Goal: Task Accomplishment & Management: Manage account settings

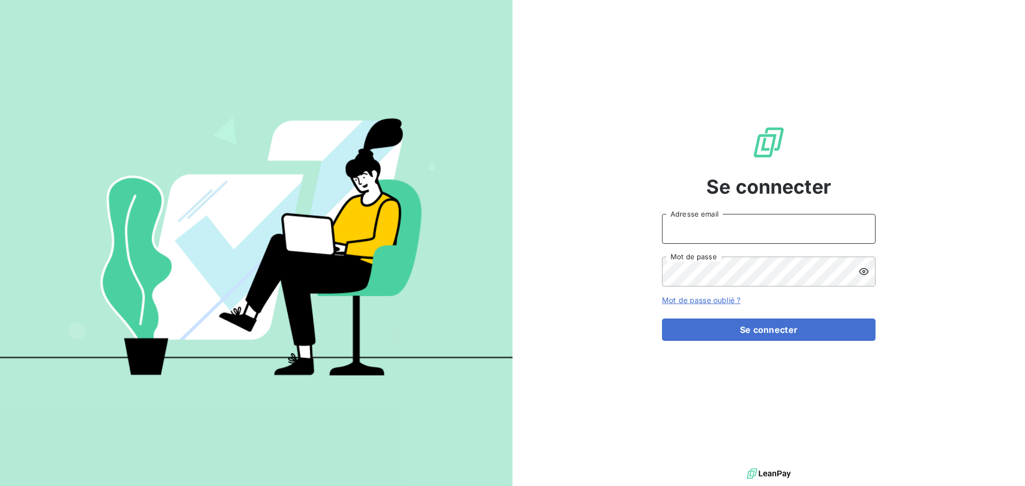
click at [750, 235] on input "Adresse email" at bounding box center [768, 229] width 213 height 30
type input "[EMAIL_ADDRESS][DOMAIN_NAME]"
click at [662, 319] on button "Se connecter" at bounding box center [768, 330] width 213 height 22
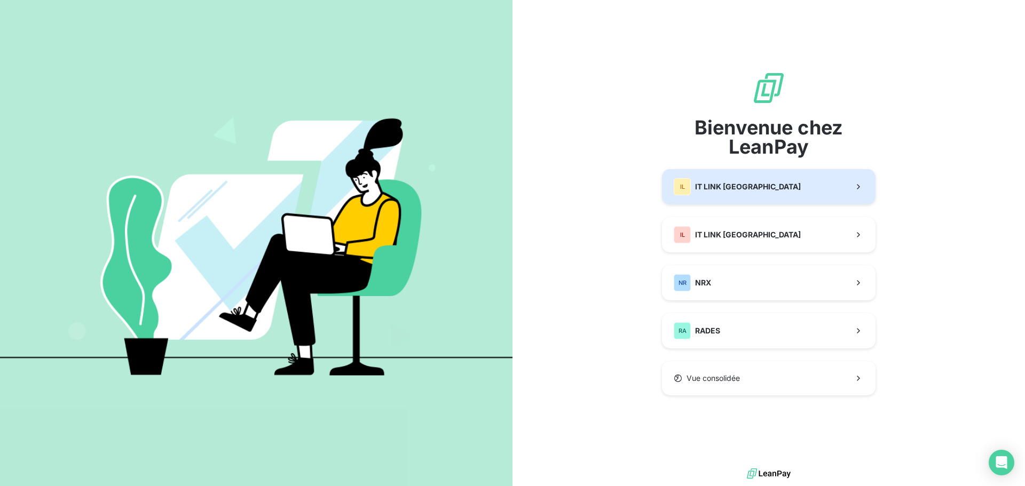
click at [725, 199] on button "IL IT LINK [GEOGRAPHIC_DATA]" at bounding box center [768, 186] width 213 height 35
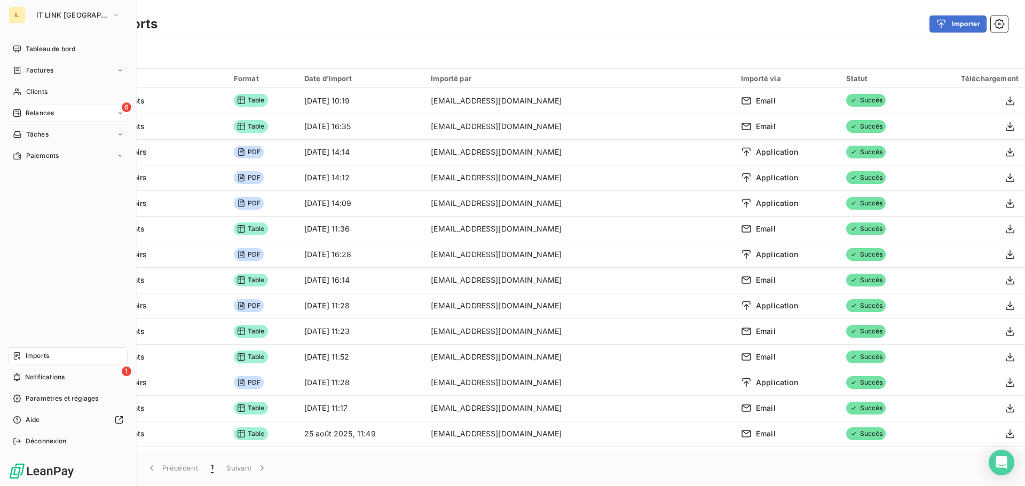
click at [35, 113] on span "Relances" at bounding box center [40, 113] width 28 height 10
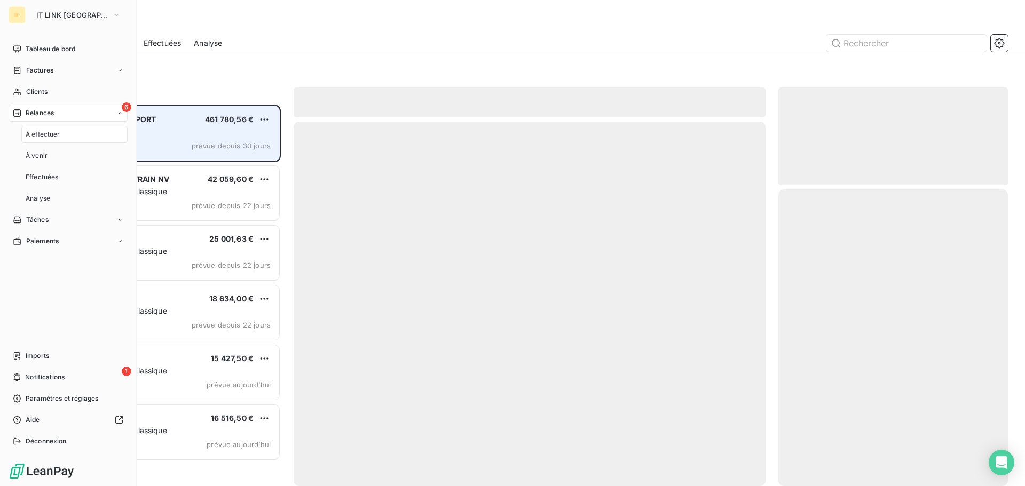
scroll to position [374, 221]
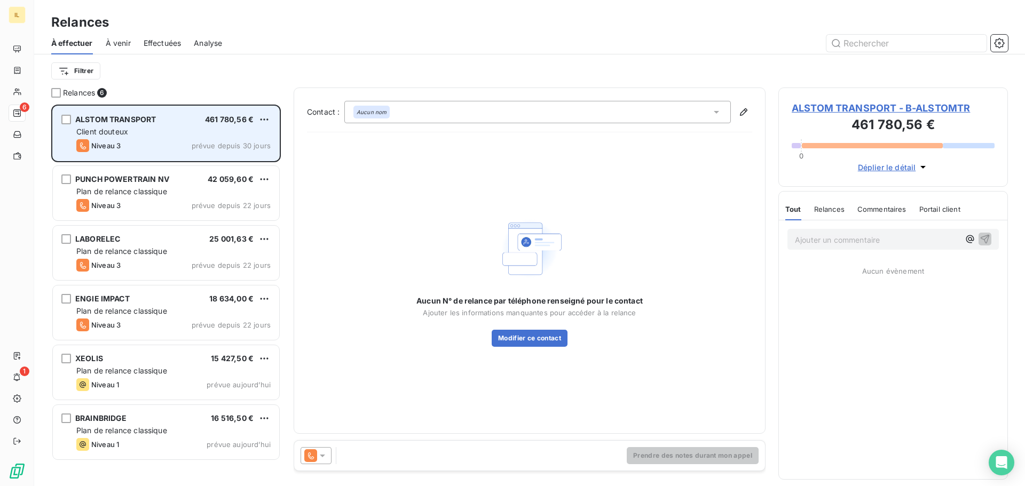
click at [139, 142] on div "Niveau 3 prévue depuis 30 jours" at bounding box center [173, 145] width 194 height 13
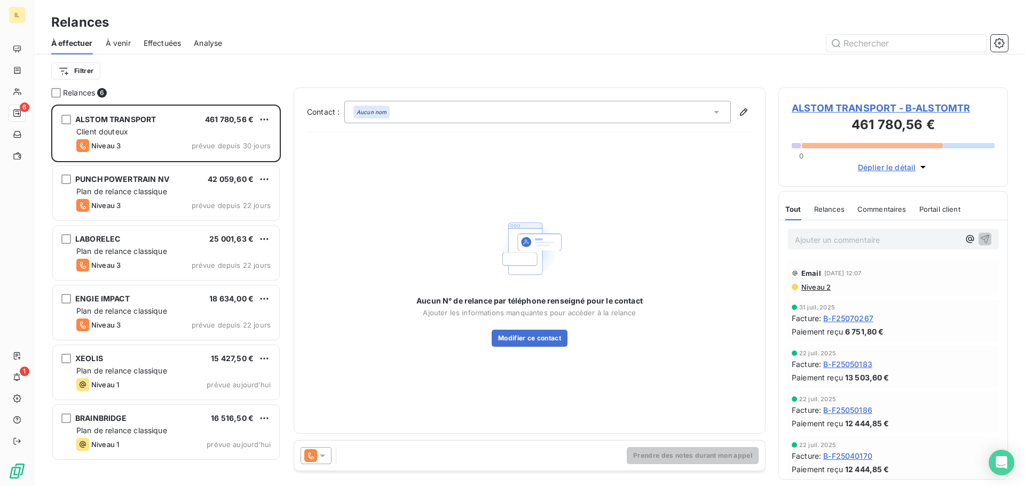
click at [308, 448] on div at bounding box center [315, 455] width 31 height 17
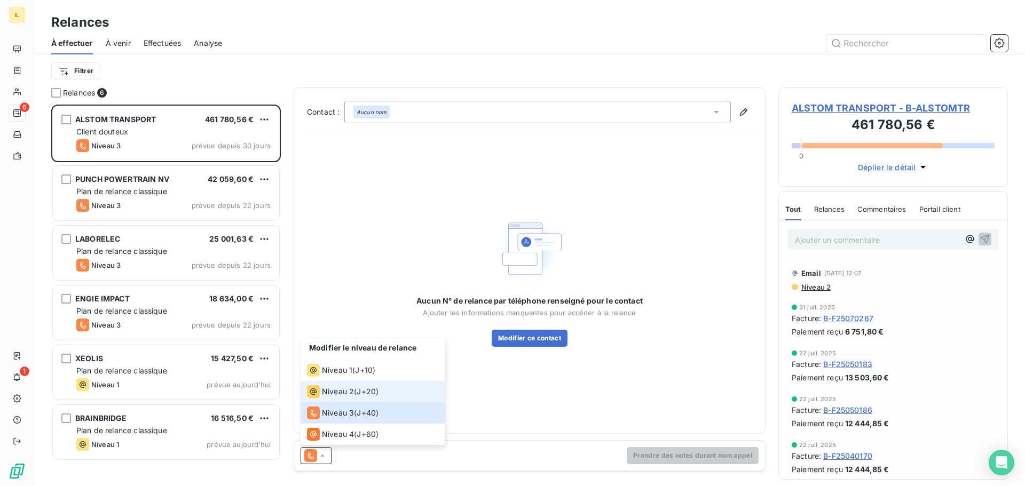
click at [344, 395] on span "Niveau 2" at bounding box center [338, 391] width 32 height 11
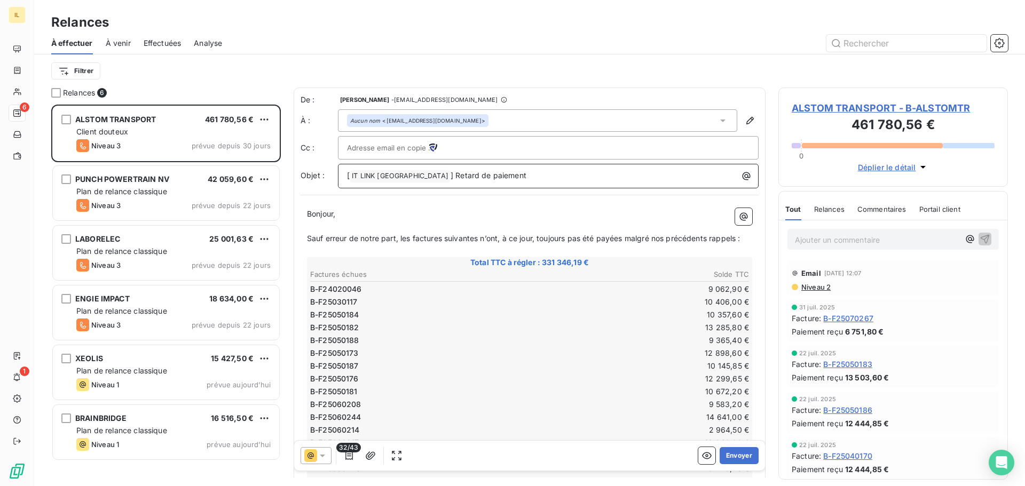
click at [521, 178] on p "[ IT LINK BENELUX ﻿ ] Retard de paiement" at bounding box center [551, 176] width 408 height 13
